Goal: Navigation & Orientation: Understand site structure

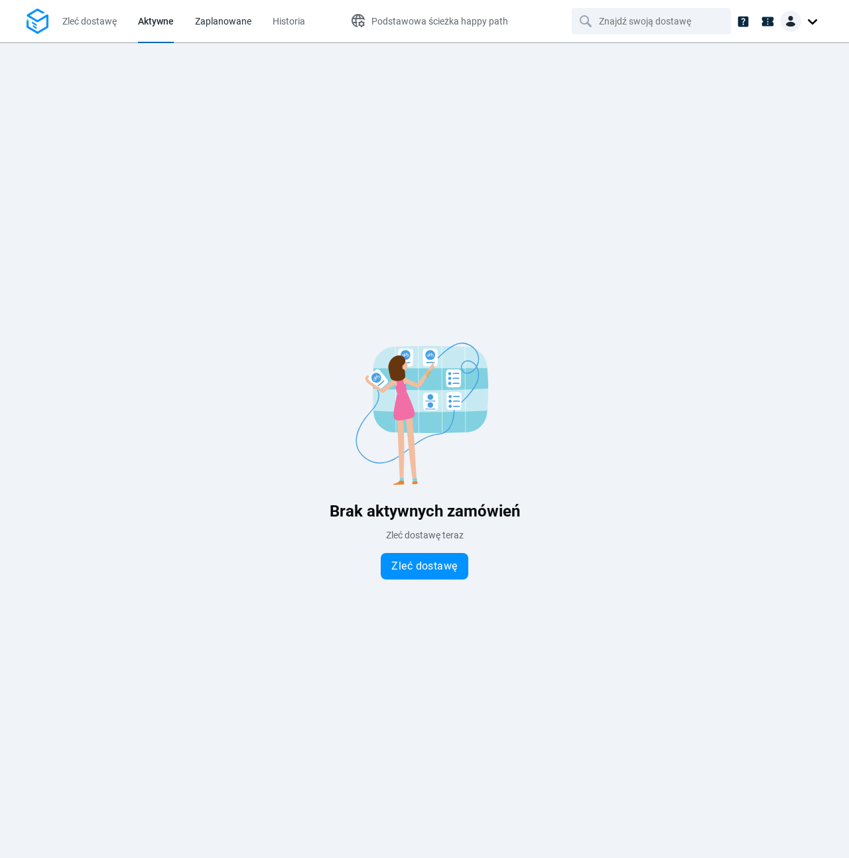
click at [207, 26] on span "Zaplanowane" at bounding box center [223, 21] width 56 height 11
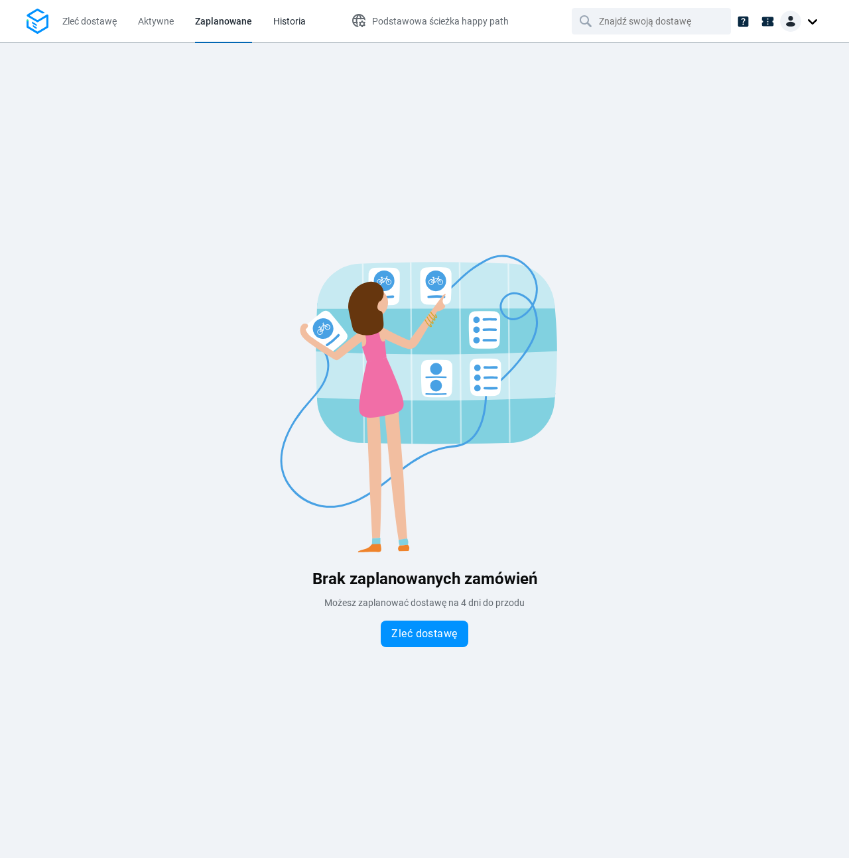
click at [304, 31] on link "Historia" at bounding box center [289, 21] width 32 height 42
